Goal: Navigation & Orientation: Find specific page/section

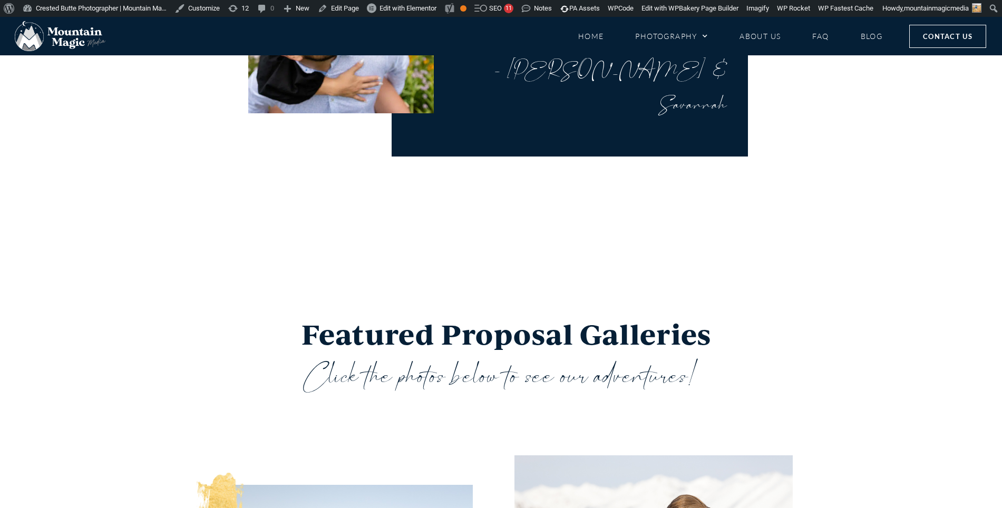
scroll to position [1437, 0]
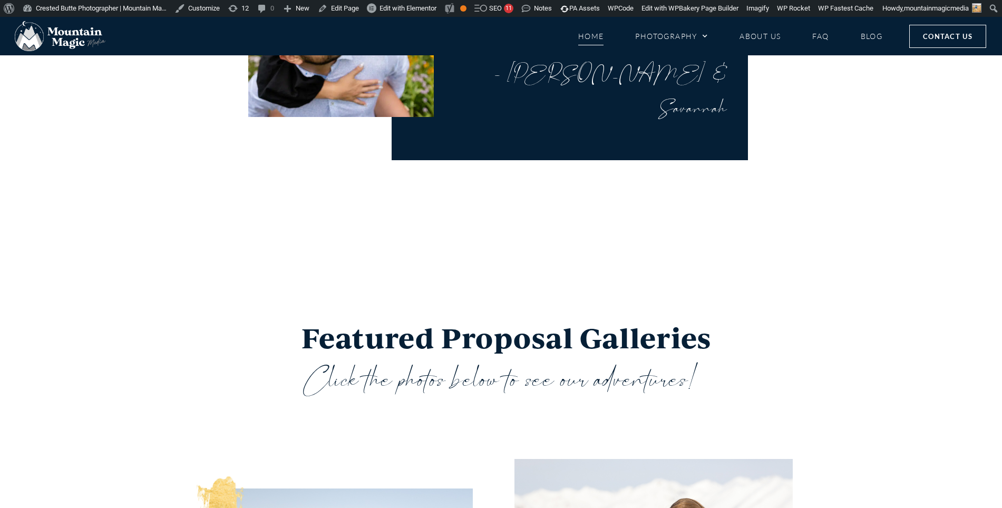
click at [582, 35] on link "Home" at bounding box center [591, 36] width 26 height 18
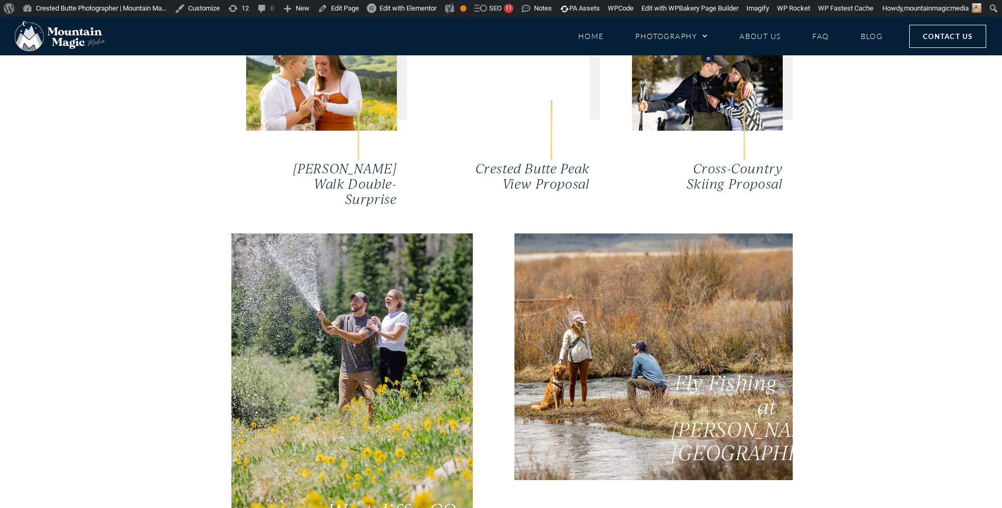
scroll to position [2550, 0]
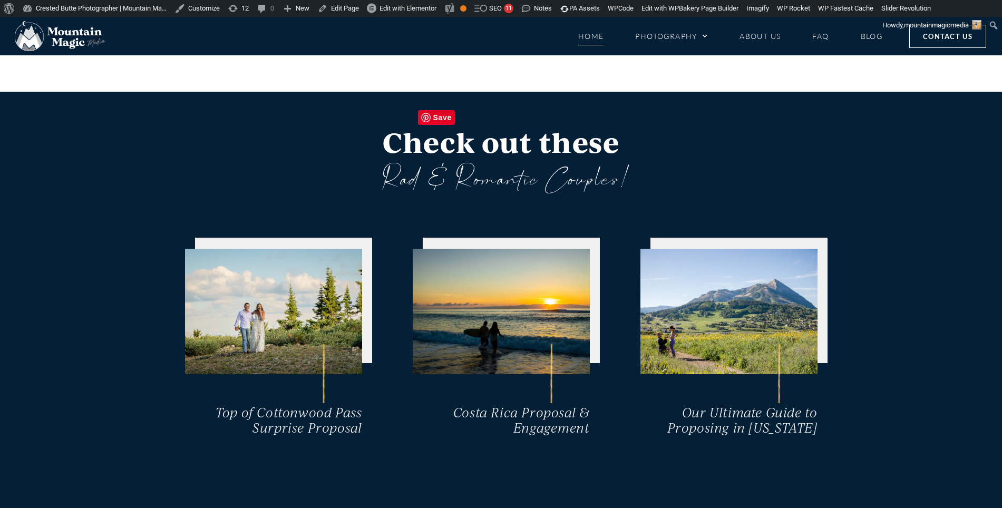
scroll to position [4112, 0]
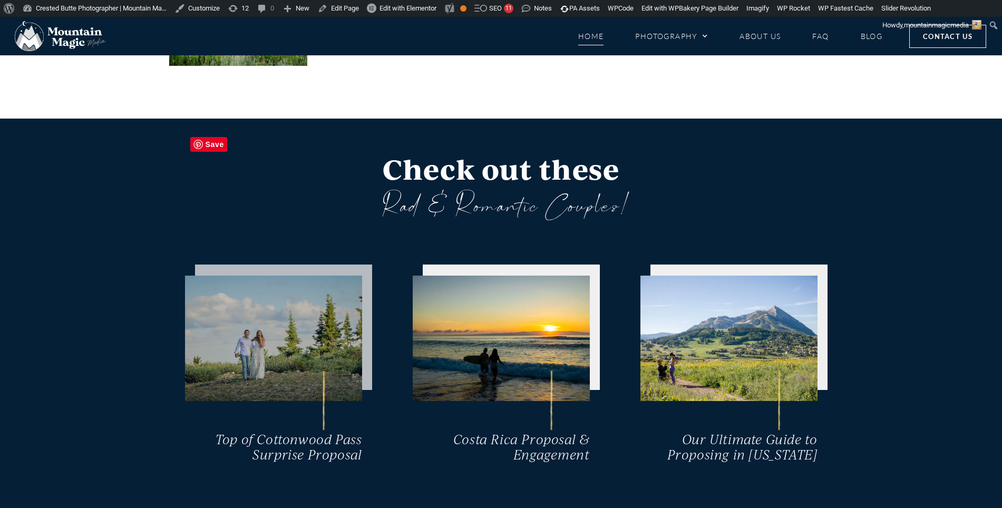
click at [278, 276] on img at bounding box center [273, 339] width 177 height 126
click at [226, 276] on img at bounding box center [273, 339] width 177 height 126
click at [314, 276] on img at bounding box center [273, 339] width 177 height 126
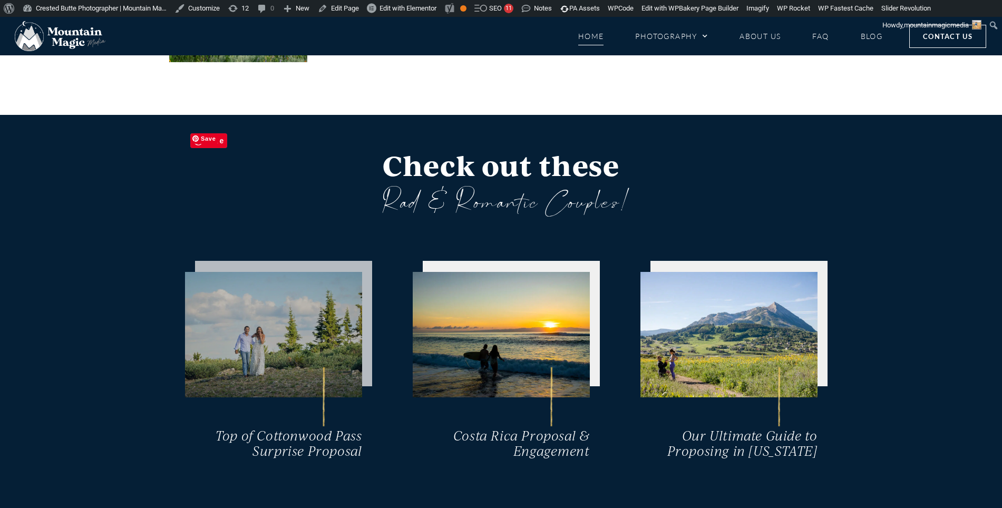
click at [304, 272] on img at bounding box center [273, 335] width 177 height 126
